Goal: Find specific page/section: Find specific page/section

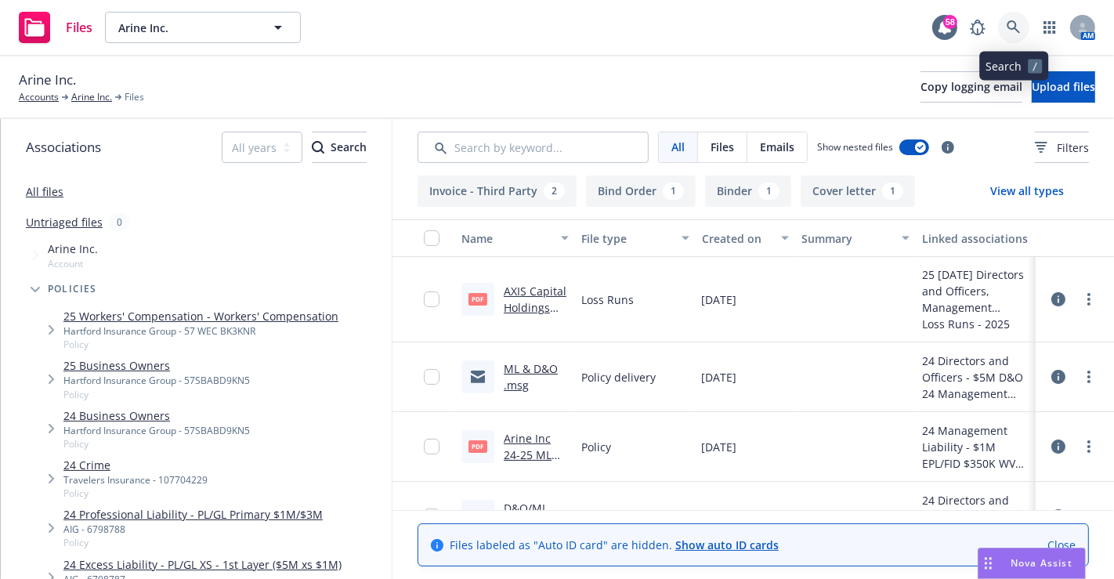
click at [1007, 30] on icon at bounding box center [1013, 27] width 14 height 14
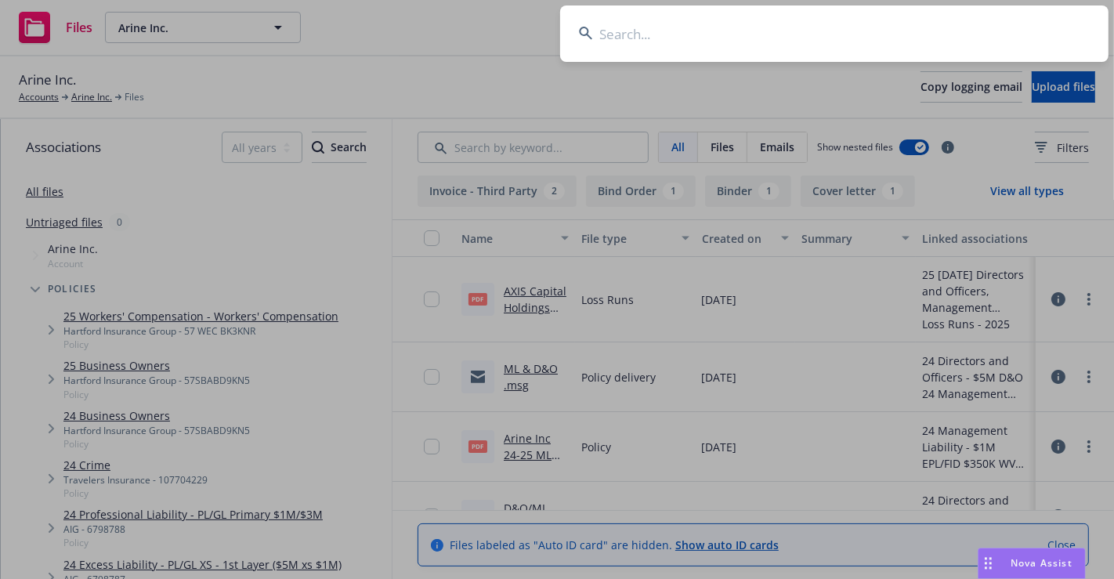
drag, startPoint x: 834, startPoint y: 41, endPoint x: 826, endPoint y: 42, distance: 8.0
click at [832, 45] on input at bounding box center [834, 33] width 548 height 56
type input "sakara"
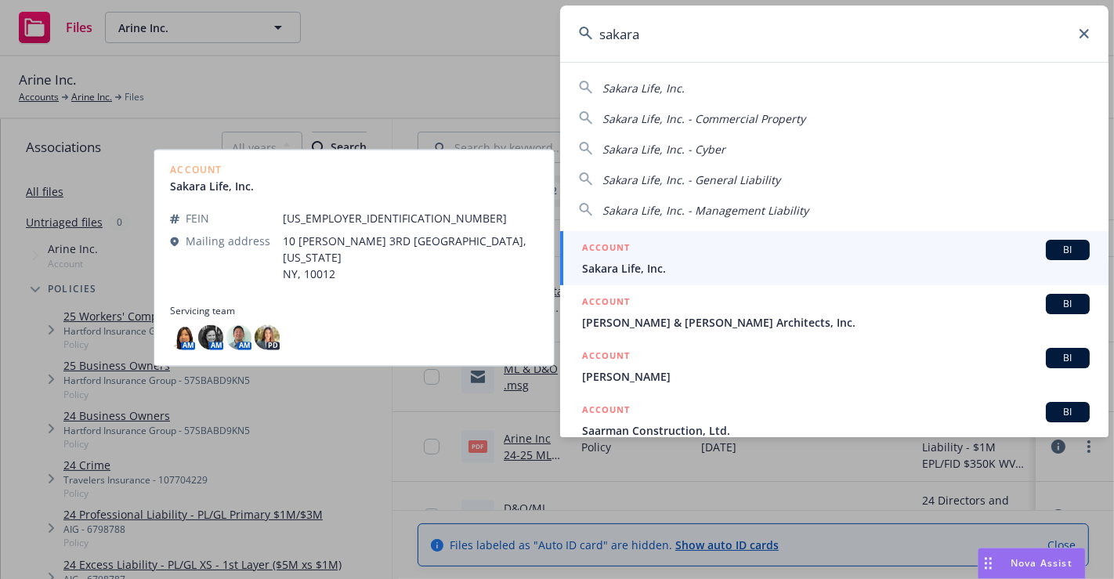
click at [740, 251] on div "ACCOUNT BI" at bounding box center [836, 250] width 508 height 20
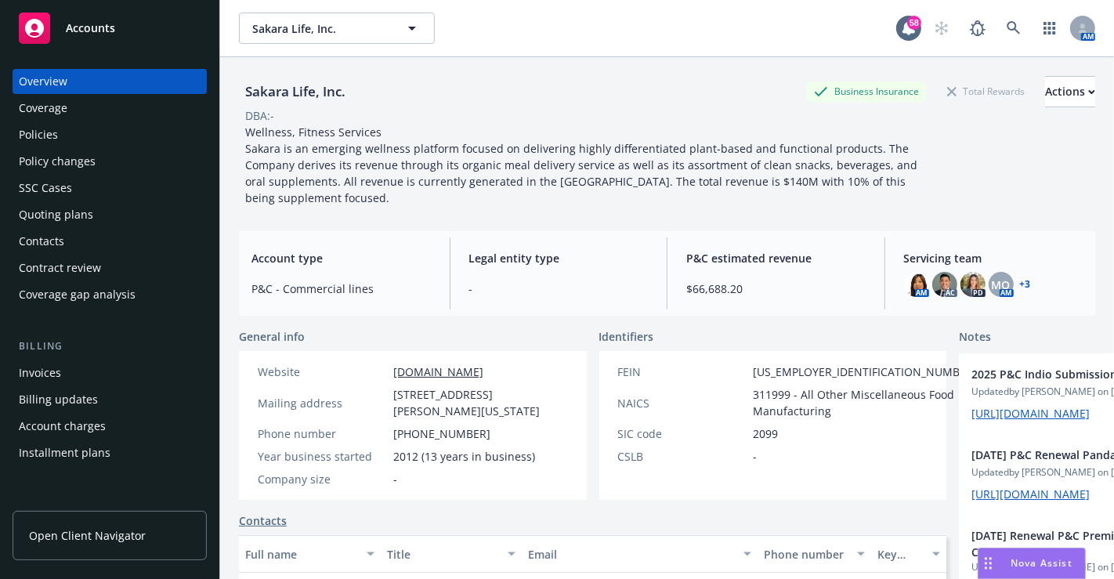
click at [65, 139] on div "Policies" at bounding box center [110, 134] width 182 height 25
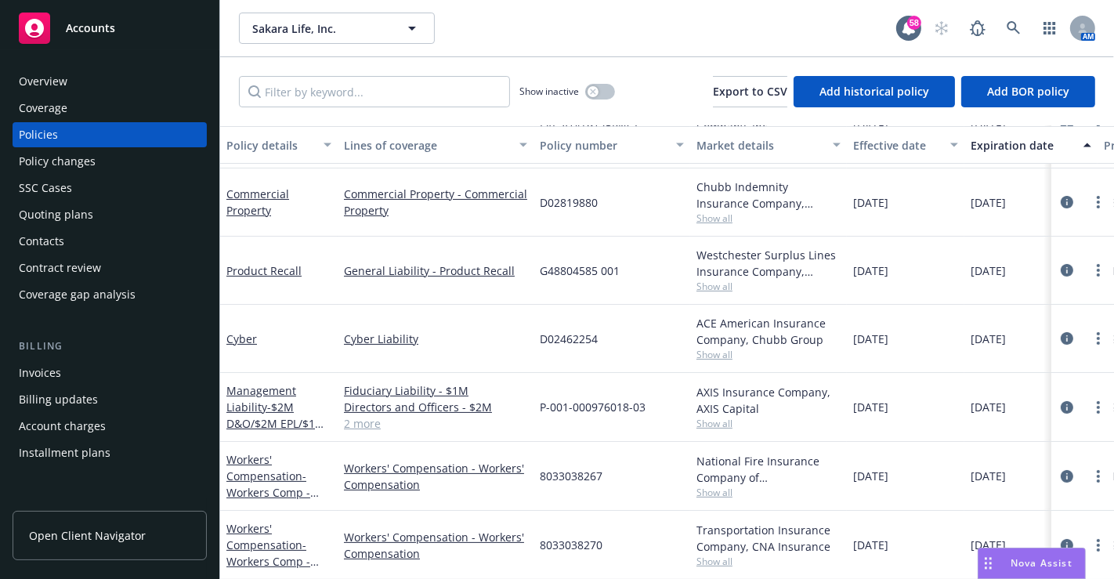
scroll to position [217, 0]
click at [272, 399] on span "- $2M D&O/$2M EPL/$1M FID/$1M Crime" at bounding box center [275, 423] width 99 height 48
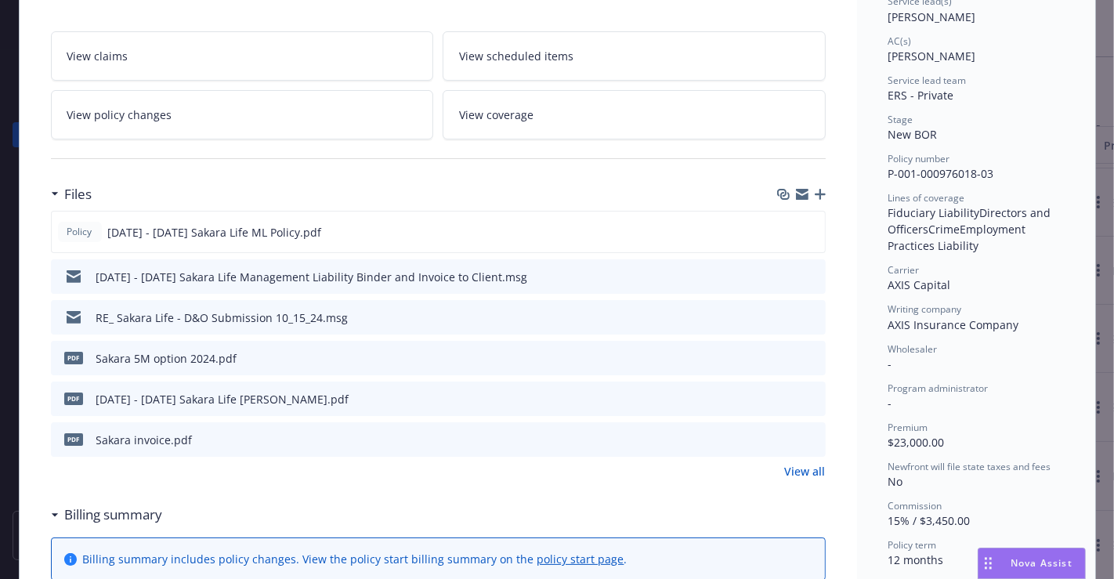
scroll to position [261, 0]
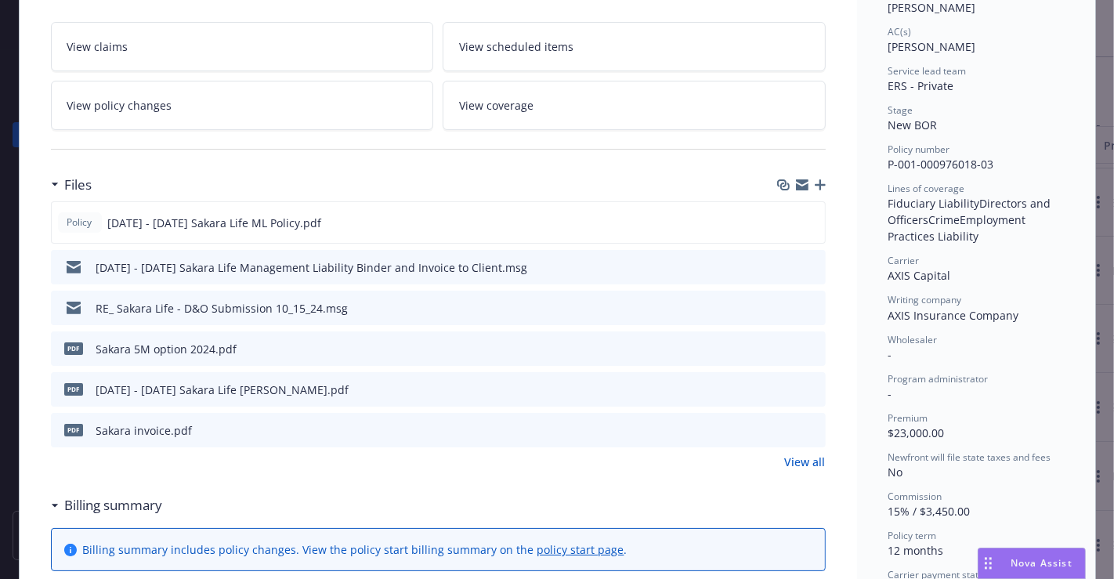
click at [803, 453] on link "View all" at bounding box center [805, 461] width 41 height 16
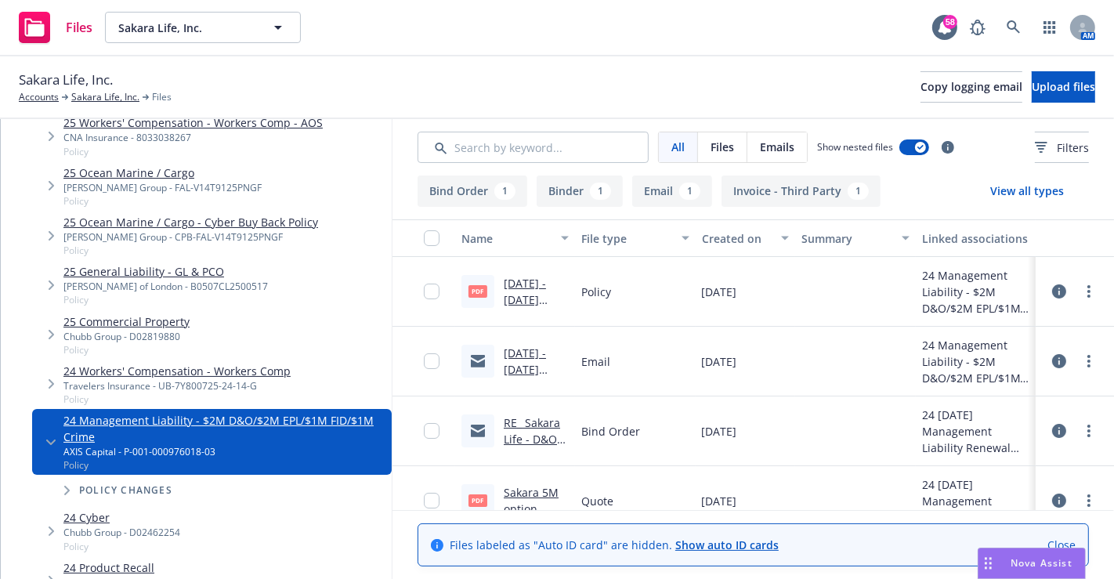
scroll to position [261, 0]
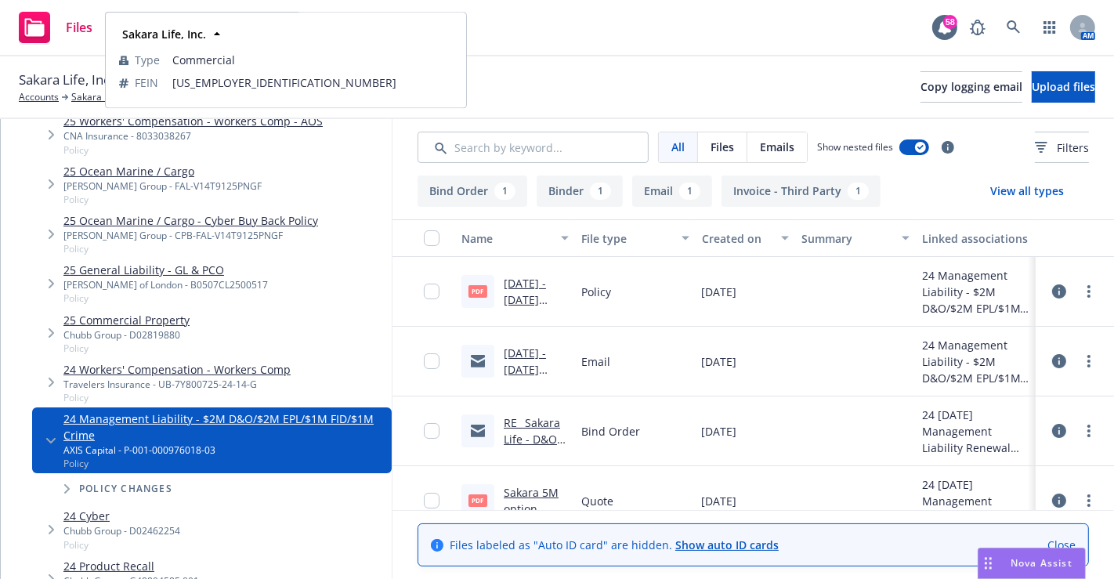
click at [226, 34] on div "Sakara Life, Inc." at bounding box center [286, 34] width 340 height 23
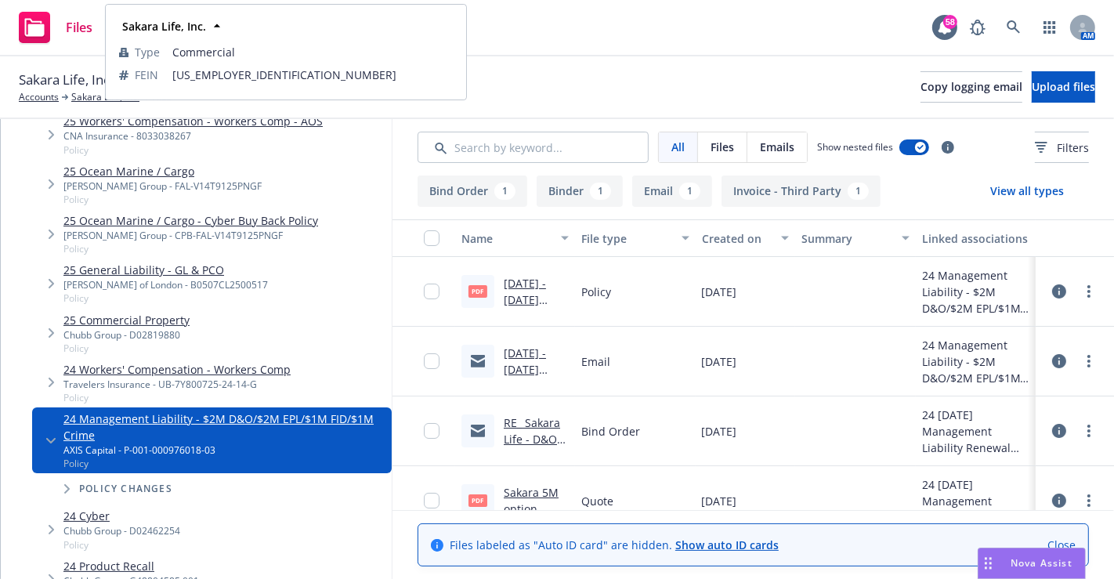
drag, startPoint x: 622, startPoint y: 57, endPoint x: 668, endPoint y: 3, distance: 71.1
click at [623, 57] on div "Sakara Life, Inc. Accounts Sakara Life, Inc. Files Copy logging email Upload fi…" at bounding box center [557, 87] width 1114 height 63
